Goal: Complete application form: Complete application form

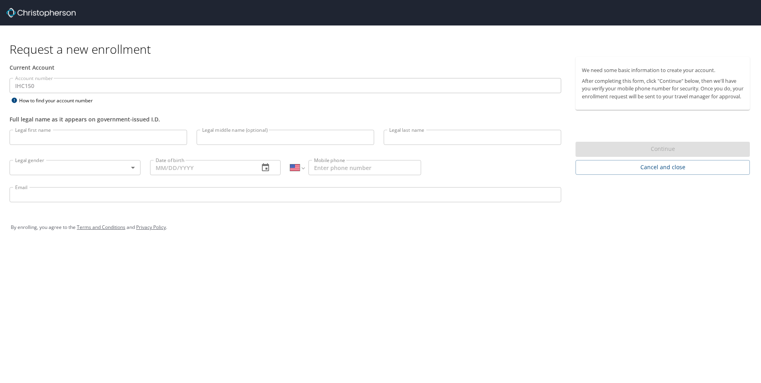
select select "US"
click at [58, 136] on input "Legal first name" at bounding box center [99, 137] width 178 height 15
type input "[PERSON_NAME]"
type input "Caesar"
type input "[PHONE_NUMBER]"
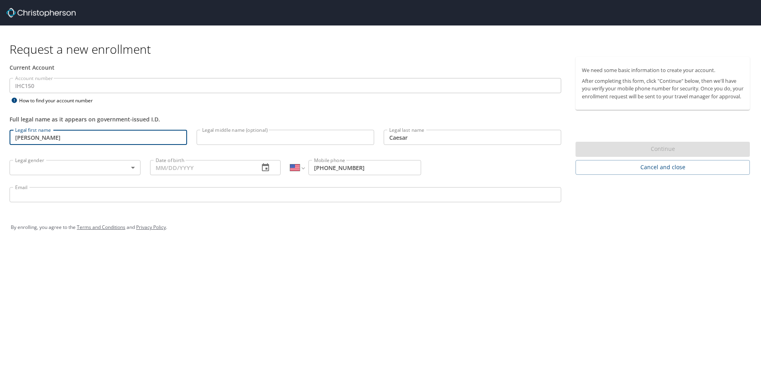
type input "[PERSON_NAME][EMAIL_ADDRESS][PERSON_NAME][DOMAIN_NAME]"
click at [282, 140] on input "Legal middle name (optional)" at bounding box center [286, 137] width 178 height 15
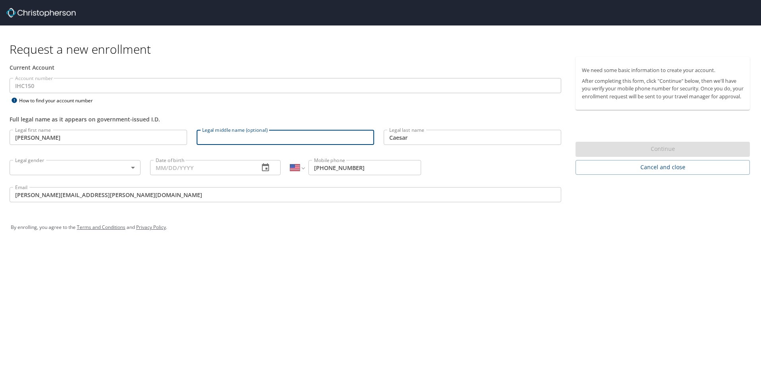
type input "[PERSON_NAME]"
type input "[DATE]"
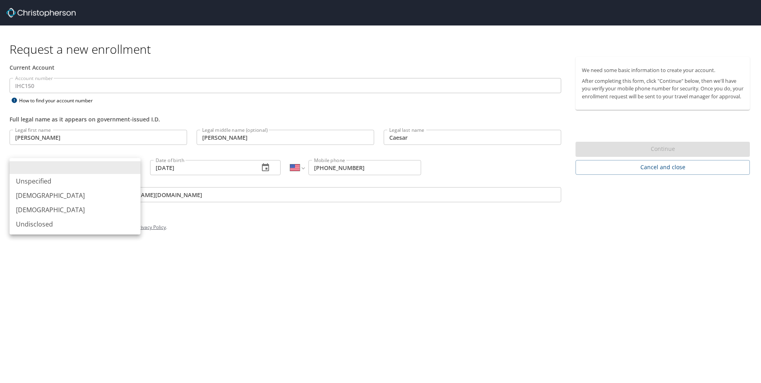
click at [99, 168] on body "Request a new enrollment Current Account Account number IHC150 Account number H…" at bounding box center [380, 191] width 761 height 383
click at [51, 209] on li "[DEMOGRAPHIC_DATA]" at bounding box center [75, 210] width 131 height 14
type input "[DEMOGRAPHIC_DATA]"
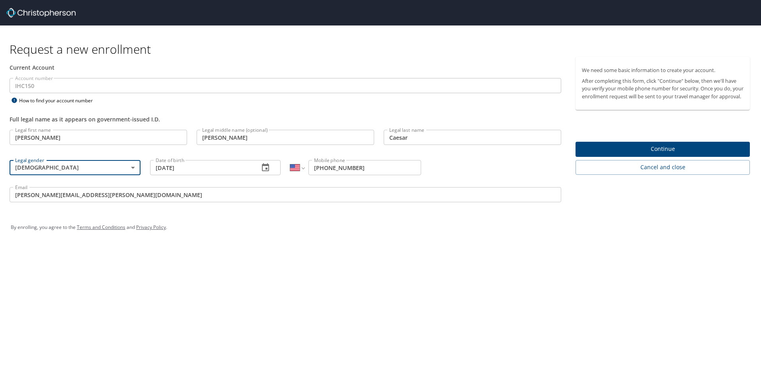
click at [357, 168] on input "[PHONE_NUMBER]" at bounding box center [365, 167] width 113 height 15
drag, startPoint x: 359, startPoint y: 168, endPoint x: 331, endPoint y: 171, distance: 27.7
click at [331, 171] on input "[PHONE_NUMBER]" at bounding box center [365, 167] width 113 height 15
type input "[PHONE_NUMBER]"
click at [641, 154] on span "Continue" at bounding box center [663, 149] width 162 height 10
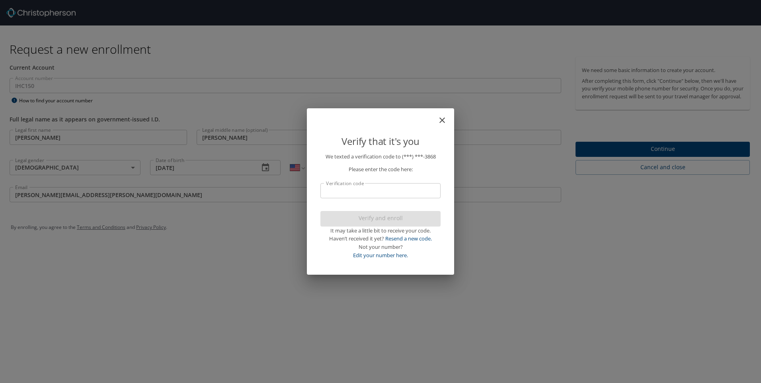
click at [442, 120] on icon "close" at bounding box center [443, 120] width 10 height 10
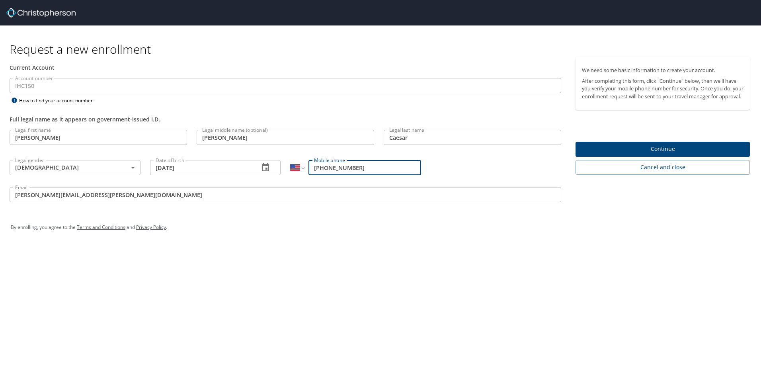
click at [35, 136] on input "[PERSON_NAME]" at bounding box center [99, 137] width 178 height 15
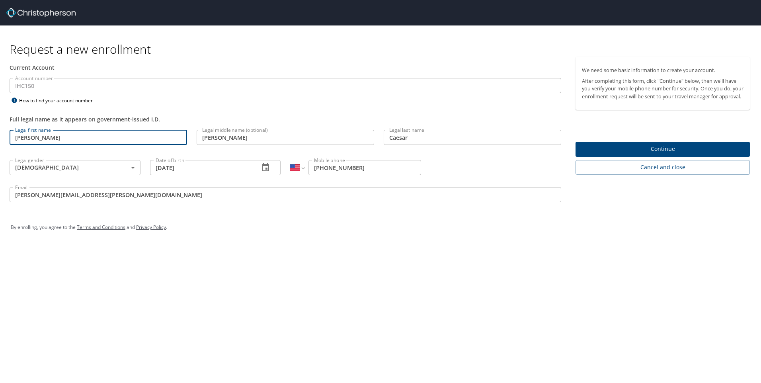
drag, startPoint x: 35, startPoint y: 136, endPoint x: 4, endPoint y: 137, distance: 31.1
click at [4, 137] on div "Current Account Account number IHC150 Account number How to find your account n…" at bounding box center [285, 133] width 571 height 153
type input "[PERSON_NAME]"
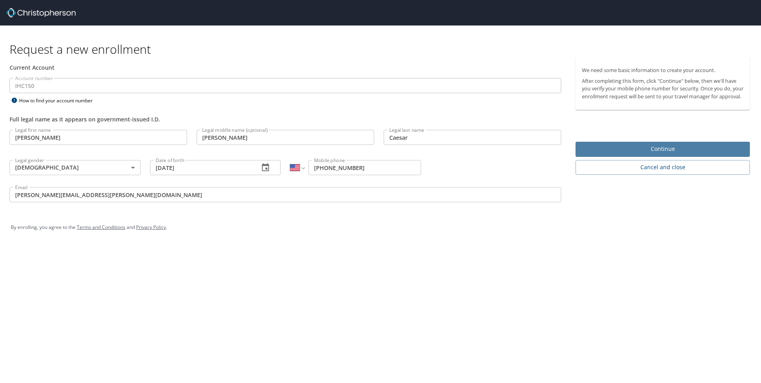
click at [688, 154] on span "Continue" at bounding box center [663, 149] width 162 height 10
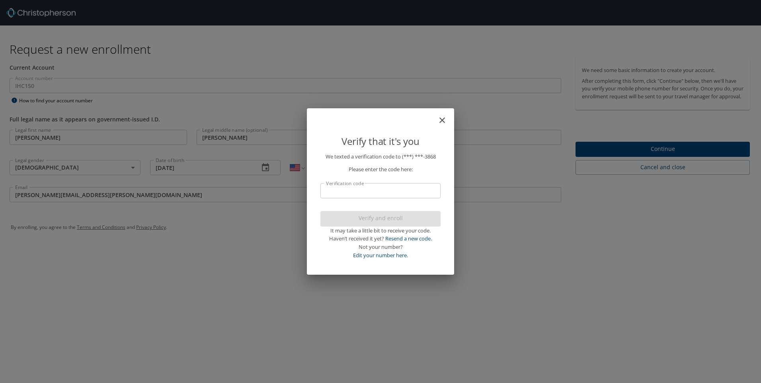
click at [359, 193] on input "Verification code" at bounding box center [381, 190] width 120 height 15
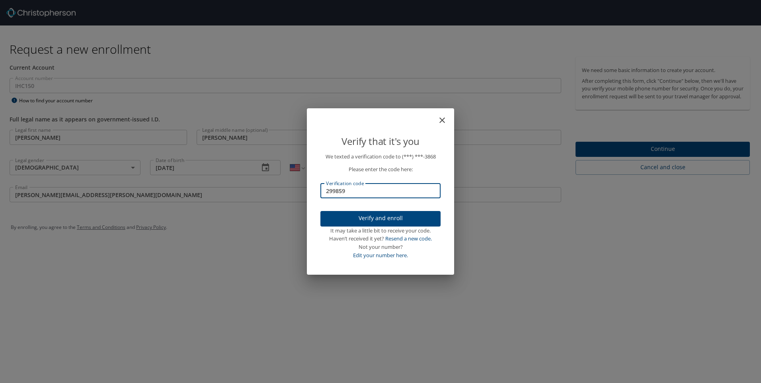
type input "299859"
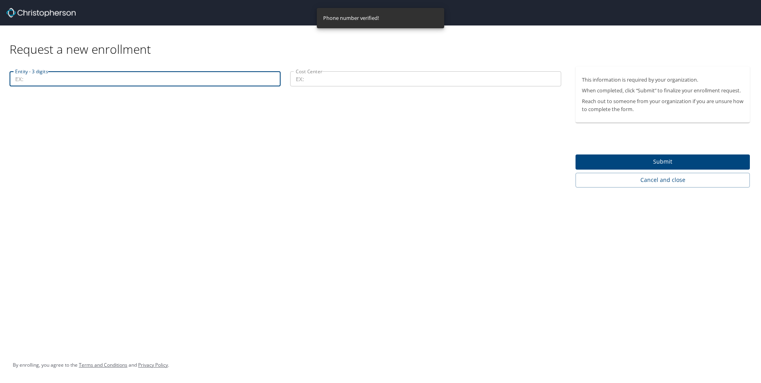
click at [32, 78] on input "Entity - 3 digits" at bounding box center [145, 78] width 271 height 15
click at [41, 78] on input "Entity - 3 digits" at bounding box center [145, 78] width 271 height 15
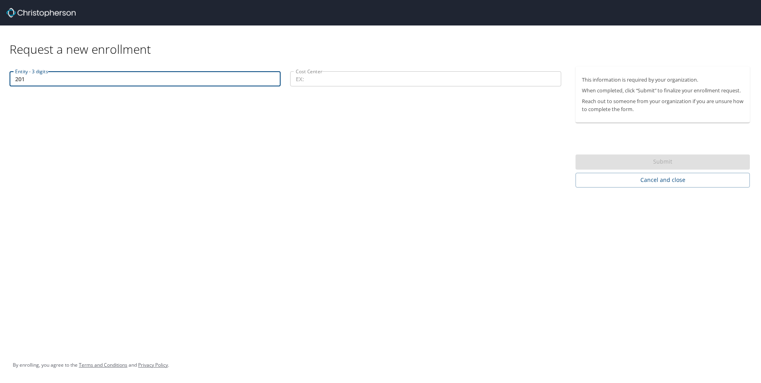
click at [317, 77] on input "Cost Center" at bounding box center [425, 78] width 271 height 15
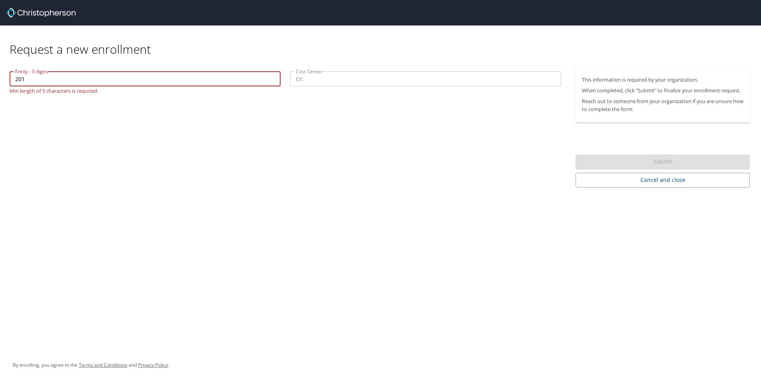
click at [12, 78] on input "201" at bounding box center [145, 78] width 271 height 15
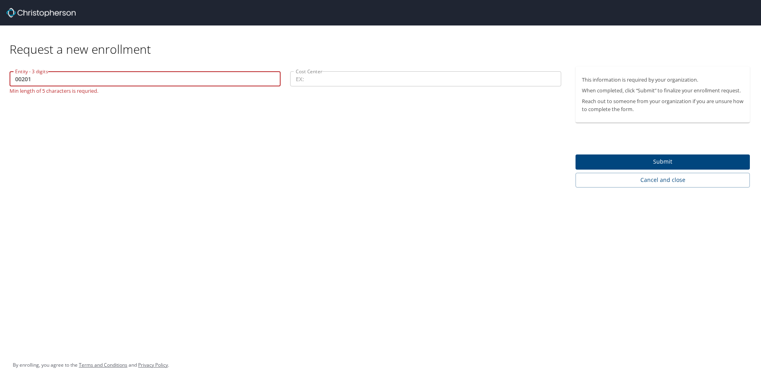
type input "00201"
click at [300, 77] on input "Cost Center" at bounding box center [425, 78] width 271 height 15
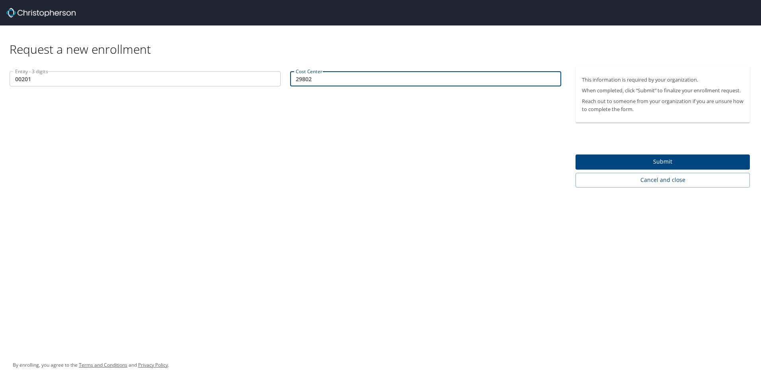
type input "29802"
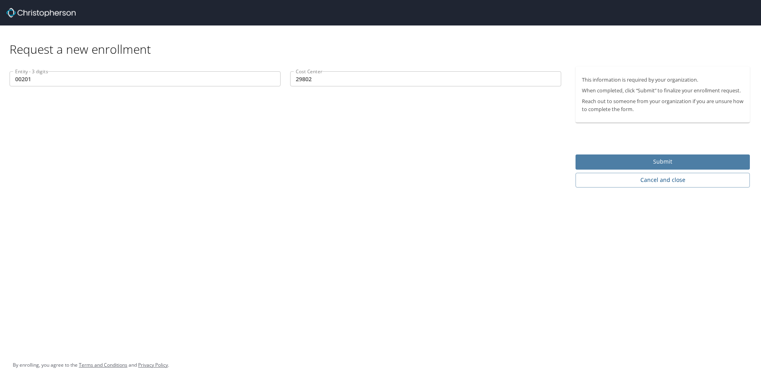
click at [600, 162] on span "Submit" at bounding box center [663, 162] width 162 height 10
